Goal: Task Accomplishment & Management: Manage account settings

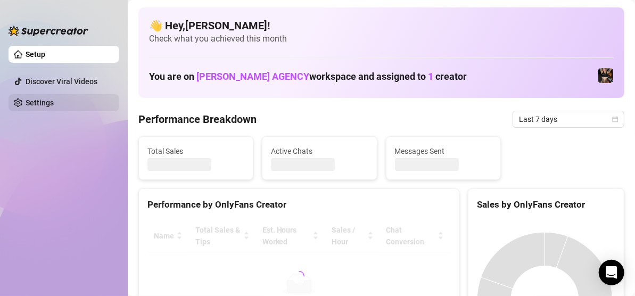
click at [47, 104] on link "Settings" at bounding box center [40, 103] width 28 height 9
click at [48, 101] on link "Settings" at bounding box center [40, 103] width 28 height 9
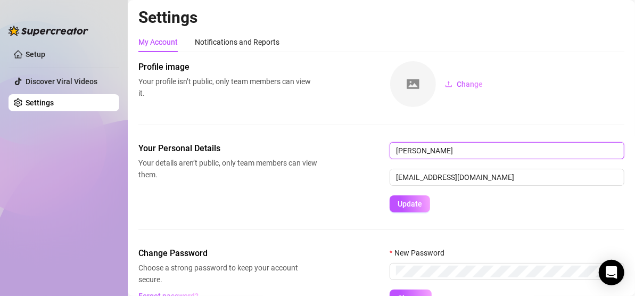
click at [425, 152] on input "[PERSON_NAME]" at bounding box center [507, 150] width 235 height 17
type input "chinedu"
